Goal: Task Accomplishment & Management: Complete application form

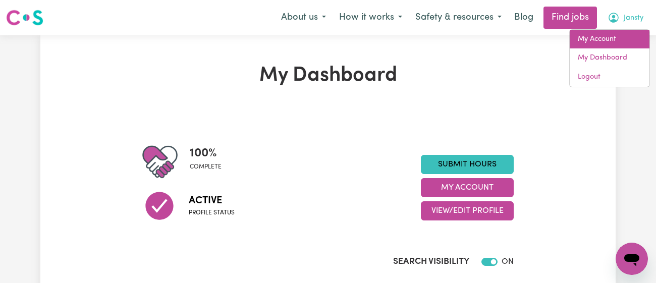
click at [613, 45] on link "My Account" at bounding box center [610, 39] width 80 height 19
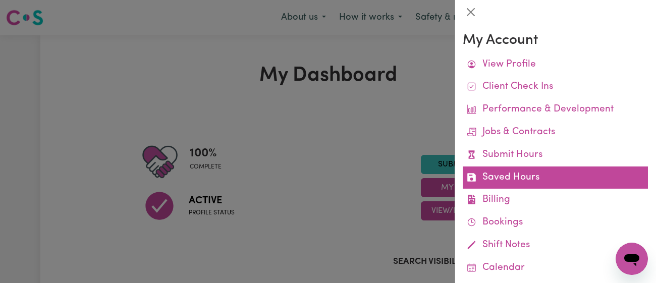
click at [528, 167] on link "Saved Hours" at bounding box center [555, 178] width 185 height 23
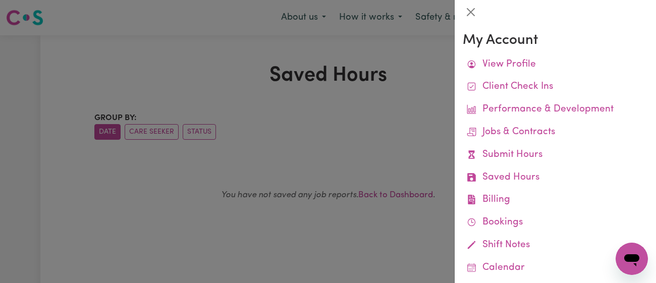
click at [360, 121] on div at bounding box center [328, 141] width 656 height 283
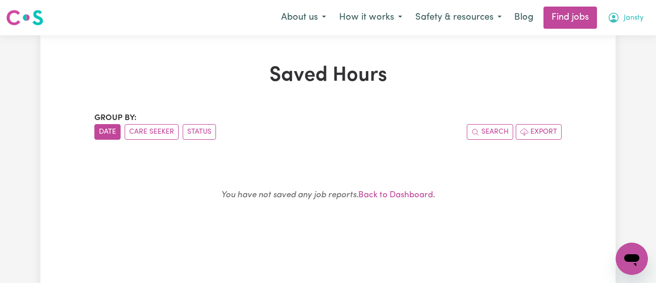
click at [624, 22] on span "Jansty" at bounding box center [634, 18] width 20 height 11
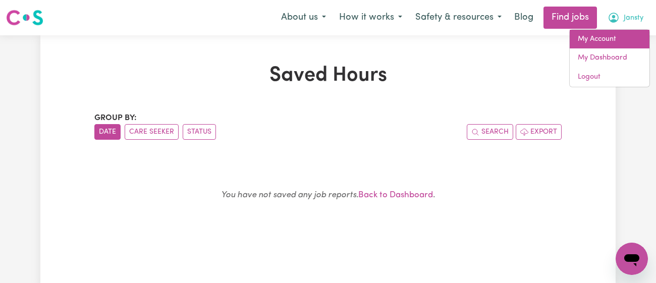
click at [601, 34] on link "My Account" at bounding box center [610, 39] width 80 height 19
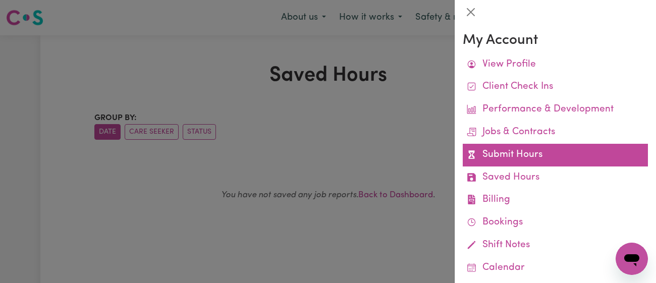
click at [502, 164] on link "Submit Hours" at bounding box center [555, 155] width 185 height 23
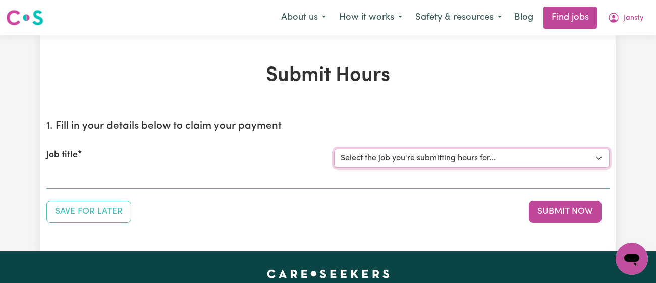
click at [432, 151] on select "Select the job you're submitting hours for... [[PERSON_NAME]] [DEMOGRAPHIC_DATA…" at bounding box center [471, 158] width 275 height 19
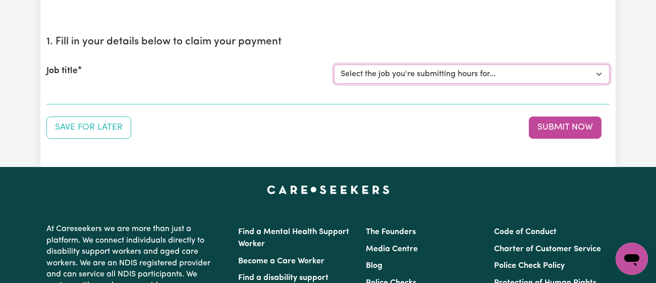
scroll to position [87, 0]
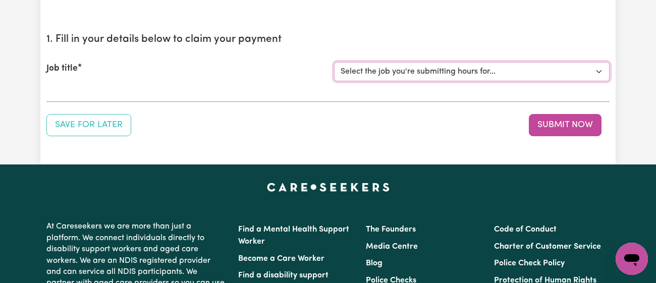
click at [356, 80] on select "Select the job you're submitting hours for... [[PERSON_NAME]] [DEMOGRAPHIC_DATA…" at bounding box center [471, 71] width 275 height 19
select select "11718"
click at [334, 62] on select "Select the job you're submitting hours for... [[PERSON_NAME]] [DEMOGRAPHIC_DATA…" at bounding box center [471, 71] width 275 height 19
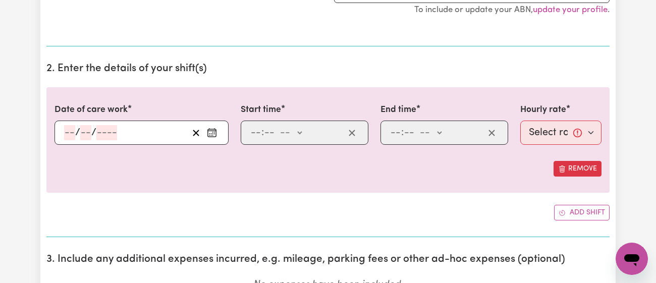
scroll to position [311, 0]
click at [208, 138] on button "Enter the date of care work" at bounding box center [212, 132] width 16 height 15
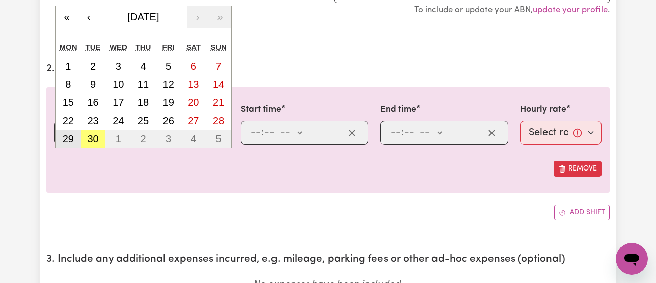
click at [67, 139] on abbr "29" at bounding box center [68, 138] width 11 height 11
type input "[DATE]"
type input "29"
type input "9"
type input "2025"
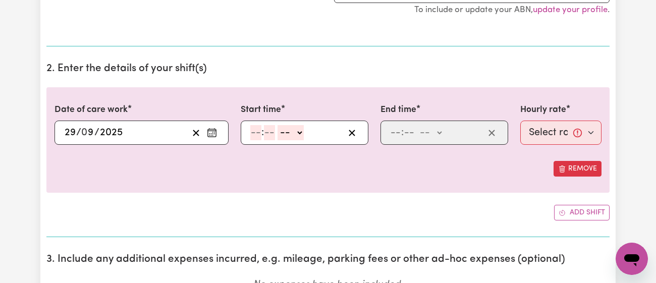
click at [256, 130] on input "number" at bounding box center [255, 132] width 11 height 15
type input "11"
type input "00"
click at [287, 129] on select "-- am pm" at bounding box center [290, 132] width 26 height 15
select select "am"
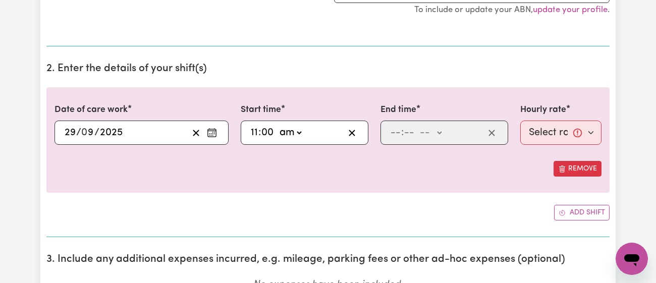
click at [277, 125] on select "-- am pm" at bounding box center [290, 132] width 26 height 15
type input "11:00"
type input "0"
click at [391, 137] on input "number" at bounding box center [395, 132] width 11 height 15
type input "12"
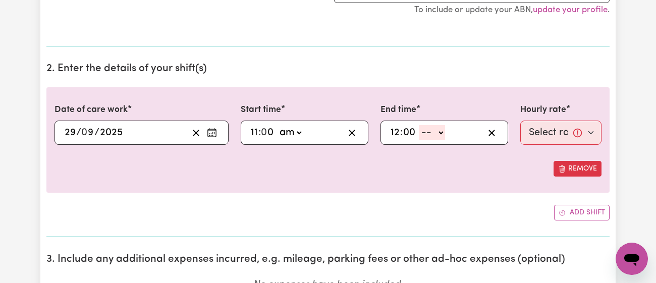
type input "00"
click at [430, 130] on select "-- am pm" at bounding box center [432, 132] width 26 height 15
select select "pm"
click at [419, 125] on select "-- am pm" at bounding box center [432, 132] width 26 height 15
type input "12:00"
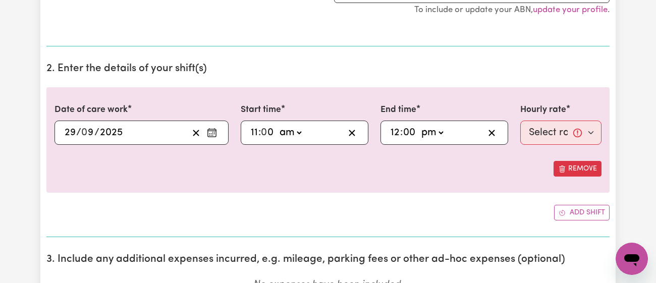
type input "0"
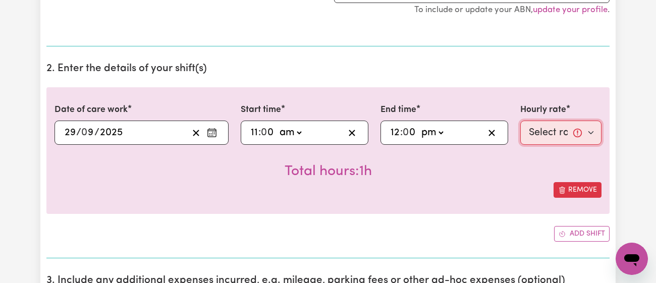
click at [562, 130] on select "Select rate... $43.00 (Weekday) $72.00 (Public Holiday)" at bounding box center [560, 133] width 81 height 24
select select "43-Weekday"
click at [520, 121] on select "Select rate... $43.00 (Weekday) $72.00 (Public Holiday)" at bounding box center [560, 133] width 81 height 24
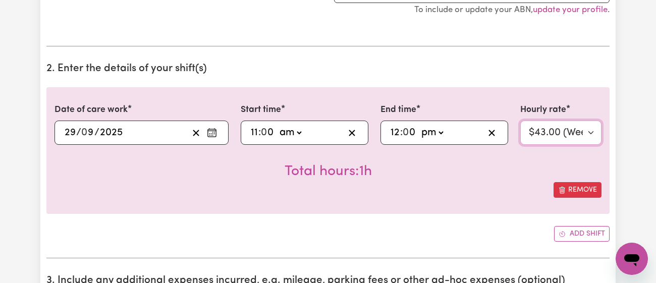
scroll to position [765, 0]
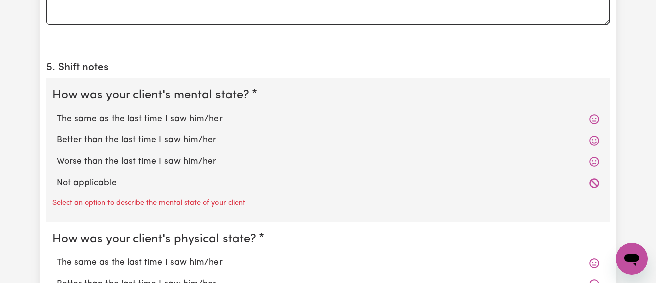
click at [209, 123] on label "The same as the last time I saw him/her" at bounding box center [328, 119] width 543 height 13
click at [57, 113] on input "The same as the last time I saw him/her" at bounding box center [56, 112] width 1 height 1
radio input "true"
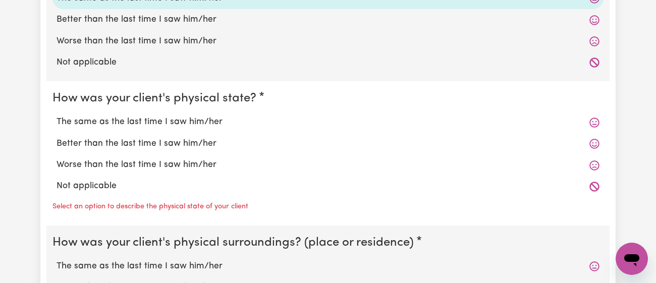
click at [209, 123] on label "The same as the last time I saw him/her" at bounding box center [328, 122] width 543 height 13
click at [57, 116] on input "The same as the last time I saw him/her" at bounding box center [56, 115] width 1 height 1
radio input "true"
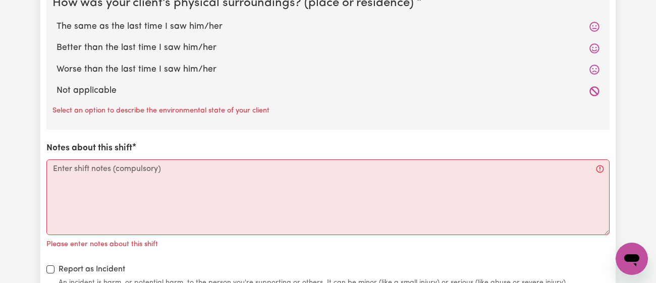
scroll to position [1105, 0]
click at [213, 20] on label "The same as the last time I saw him/her" at bounding box center [328, 26] width 543 height 13
click at [57, 19] on input "The same as the last time I saw him/her" at bounding box center [56, 19] width 1 height 1
radio input "true"
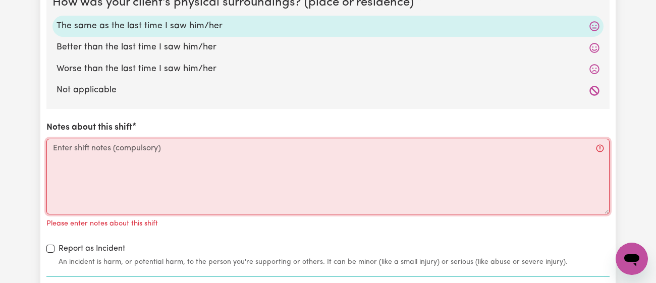
click at [214, 165] on textarea "Notes about this shift" at bounding box center [327, 177] width 563 height 76
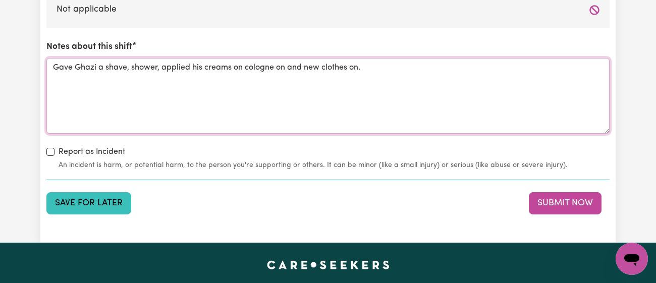
scroll to position [1187, 0]
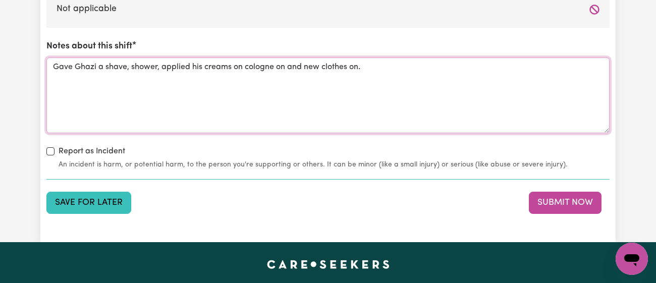
type textarea "Gave Ghazi a shave, shower, applied his creams on cologne on and new clothes on."
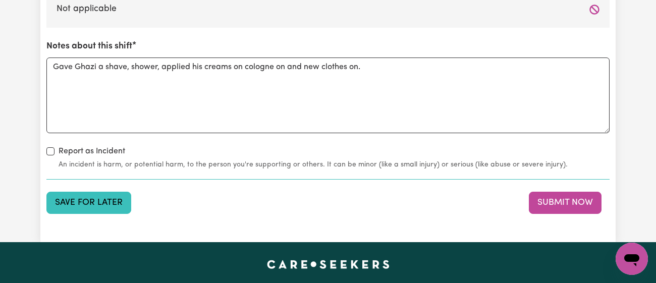
click at [114, 203] on button "Save for Later" at bounding box center [88, 203] width 85 height 22
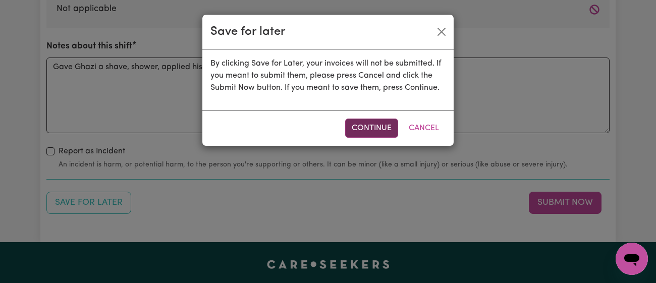
click at [367, 131] on button "Continue" at bounding box center [371, 128] width 53 height 19
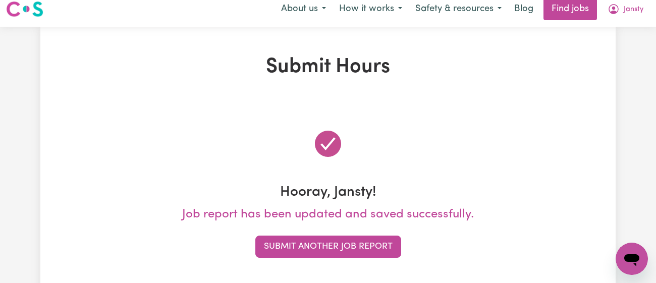
scroll to position [0, 0]
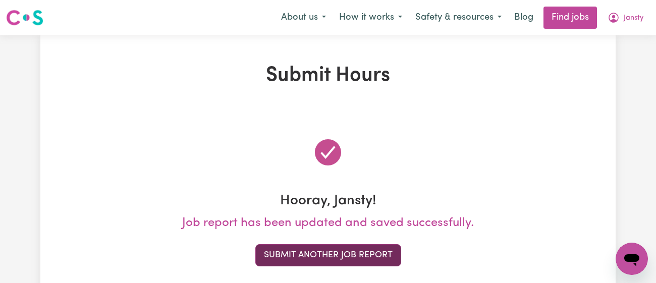
click at [325, 255] on button "Submit Another Job Report" at bounding box center [328, 255] width 146 height 22
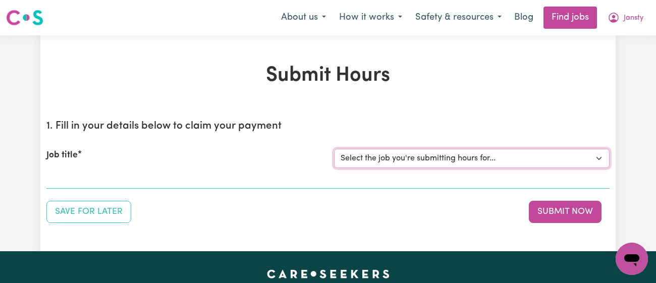
click at [386, 149] on select "Select the job you're submitting hours for... [[PERSON_NAME]] [DEMOGRAPHIC_DATA…" at bounding box center [471, 158] width 275 height 19
select select "11718"
click at [334, 149] on select "Select the job you're submitting hours for... [[PERSON_NAME]] [DEMOGRAPHIC_DATA…" at bounding box center [471, 158] width 275 height 19
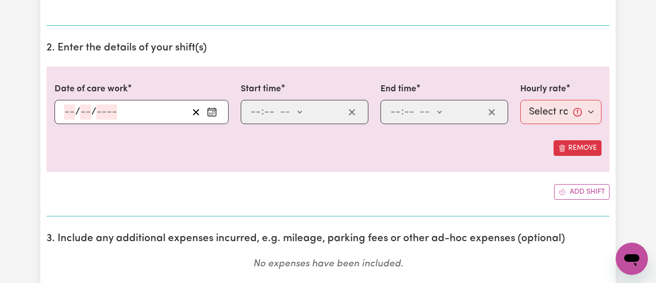
scroll to position [331, 0]
click at [212, 110] on icon "Enter the date of care work" at bounding box center [212, 112] width 10 height 10
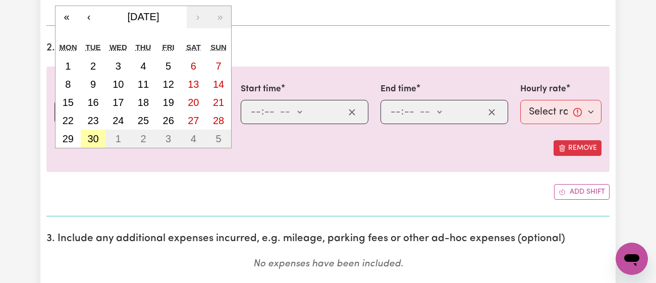
click at [94, 143] on abbr "30" at bounding box center [92, 138] width 11 height 11
type input "[DATE]"
type input "30"
type input "9"
type input "2025"
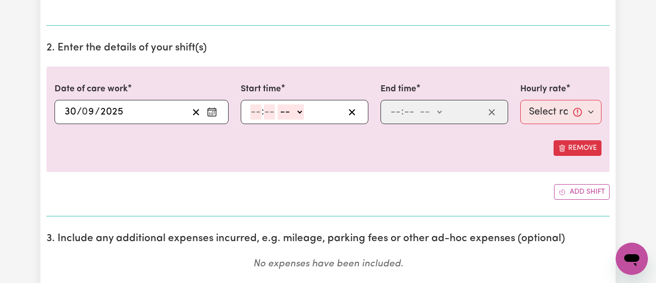
click at [259, 114] on input "number" at bounding box center [255, 111] width 11 height 15
type input "10"
type input "00"
click at [288, 109] on select "-- am pm" at bounding box center [293, 111] width 26 height 15
select select "am"
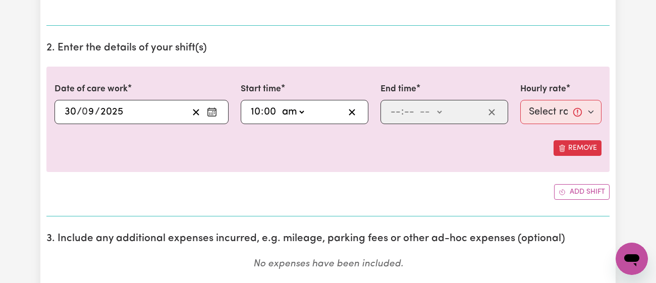
click at [280, 104] on select "-- am pm" at bounding box center [293, 111] width 26 height 15
type input "10:00"
type input "0"
click at [395, 110] on input "number" at bounding box center [395, 111] width 11 height 15
type input "12"
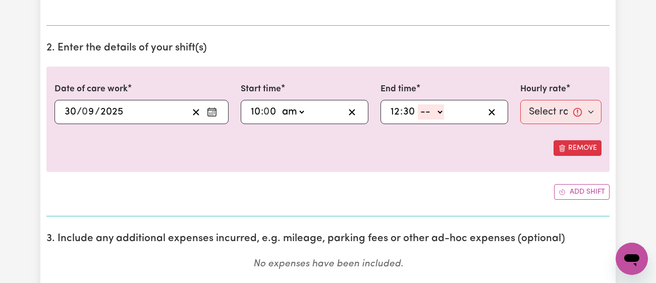
type input "30"
click at [433, 115] on select "-- am pm" at bounding box center [431, 111] width 26 height 15
select select "pm"
click at [418, 104] on select "-- am pm" at bounding box center [431, 111] width 26 height 15
type input "12:30"
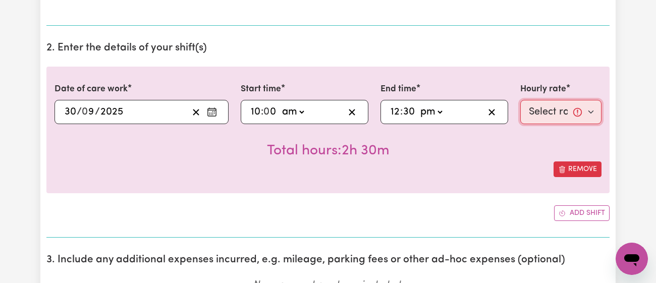
click at [539, 109] on select "Select rate... $43.00 (Weekday) $72.00 (Public Holiday)" at bounding box center [560, 112] width 81 height 24
select select "43-Weekday"
click at [520, 100] on select "Select rate... $43.00 (Weekday) $72.00 (Public Holiday)" at bounding box center [560, 112] width 81 height 24
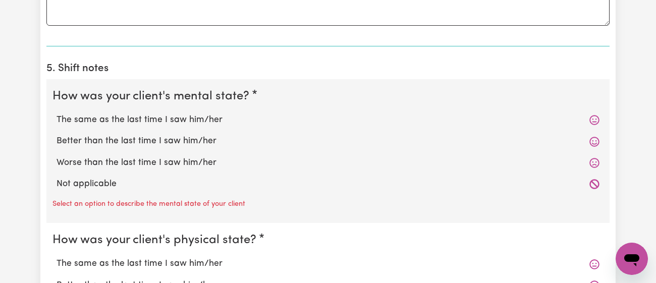
scroll to position [764, 0]
click at [178, 114] on label "The same as the last time I saw him/her" at bounding box center [328, 119] width 543 height 13
click at [57, 113] on input "The same as the last time I saw him/her" at bounding box center [56, 113] width 1 height 1
radio input "true"
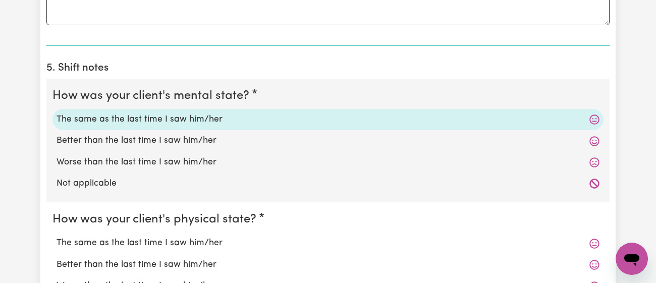
click at [163, 144] on label "Better than the last time I saw him/her" at bounding box center [328, 140] width 543 height 13
click at [57, 134] on input "Better than the last time I saw him/her" at bounding box center [56, 134] width 1 height 1
radio input "true"
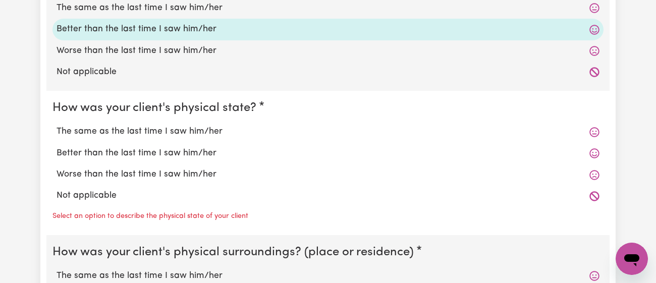
click at [162, 148] on label "Better than the last time I saw him/her" at bounding box center [328, 153] width 543 height 13
click at [57, 147] on input "Better than the last time I saw him/her" at bounding box center [56, 146] width 1 height 1
radio input "true"
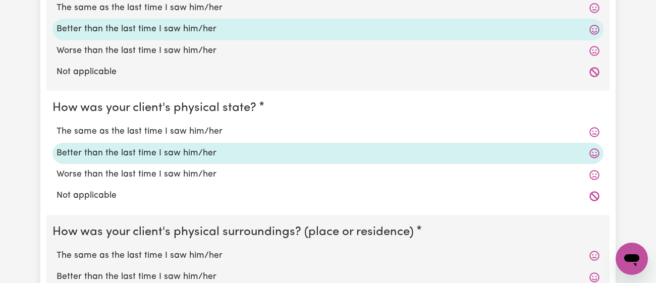
scroll to position [1011, 0]
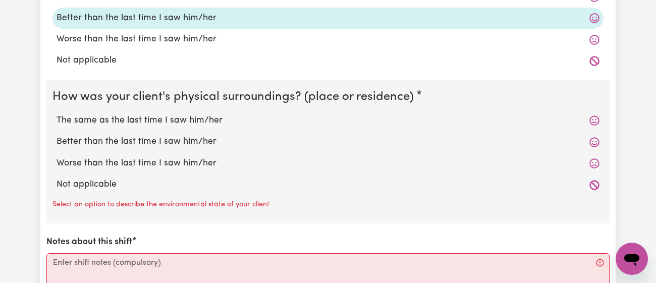
click at [175, 116] on label "The same as the last time I saw him/her" at bounding box center [328, 120] width 543 height 13
click at [57, 114] on input "The same as the last time I saw him/her" at bounding box center [56, 114] width 1 height 1
radio input "true"
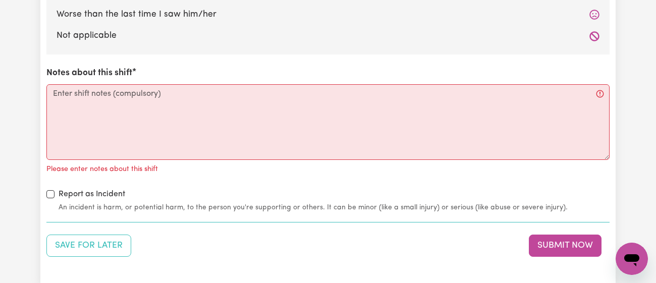
scroll to position [1161, 0]
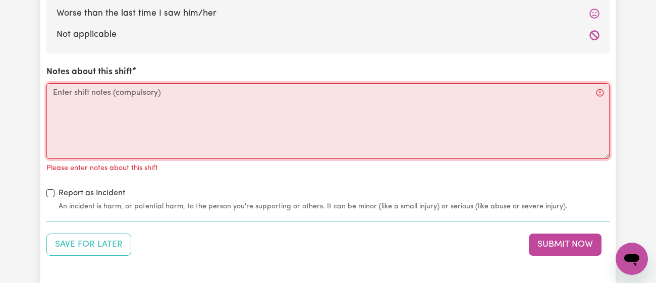
click at [175, 116] on textarea "Notes about this shift" at bounding box center [327, 121] width 563 height 76
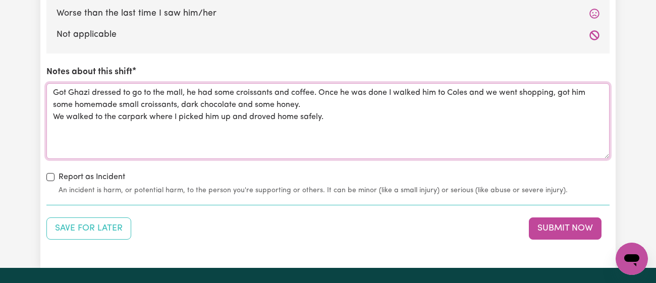
type textarea "Got Ghazi dressed to go to the mall, he had some croissants and coffee. Once he…"
click at [93, 224] on button "Save for Later" at bounding box center [88, 228] width 85 height 22
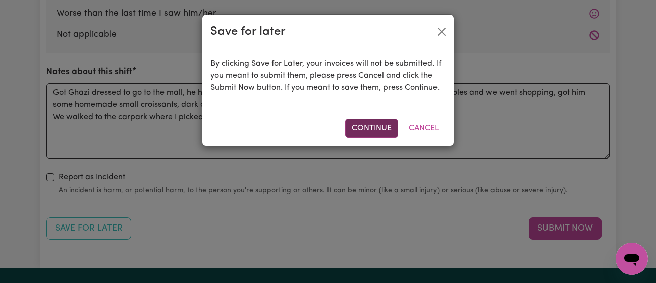
click at [372, 136] on button "Continue" at bounding box center [371, 128] width 53 height 19
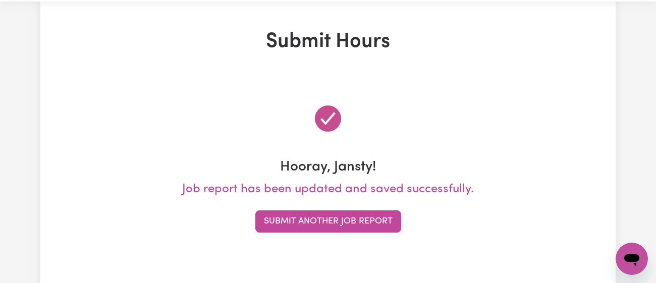
scroll to position [0, 0]
